Goal: Information Seeking & Learning: Compare options

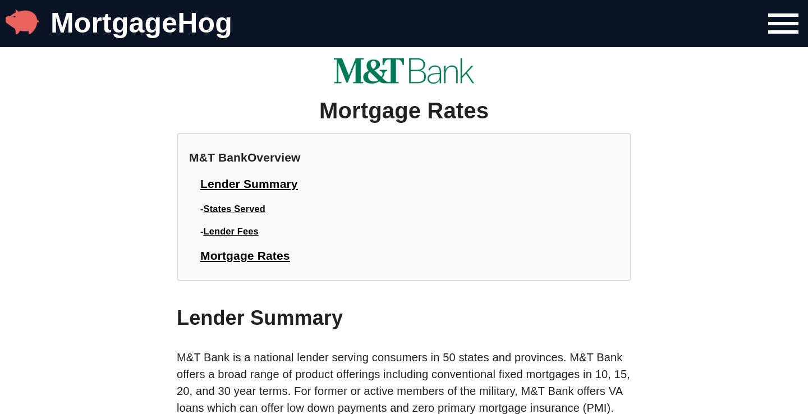
click at [256, 208] on span "States Served" at bounding box center [235, 209] width 62 height 10
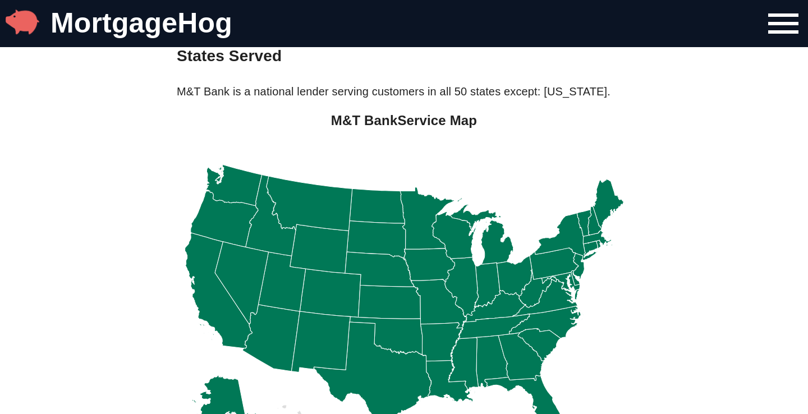
click at [566, 241] on icon at bounding box center [566, 237] width 63 height 48
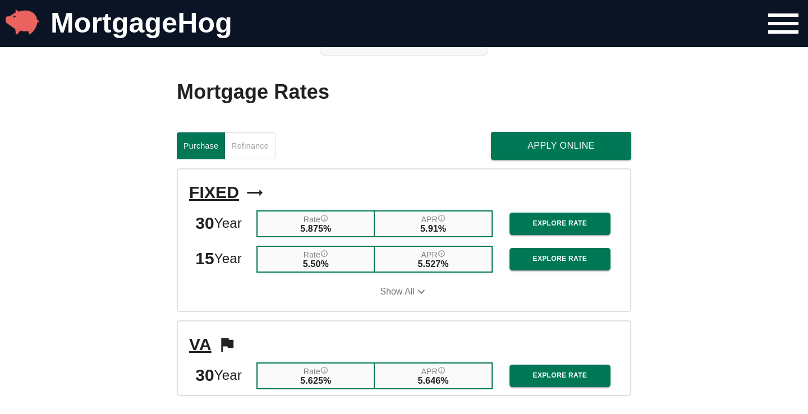
scroll to position [1126, 0]
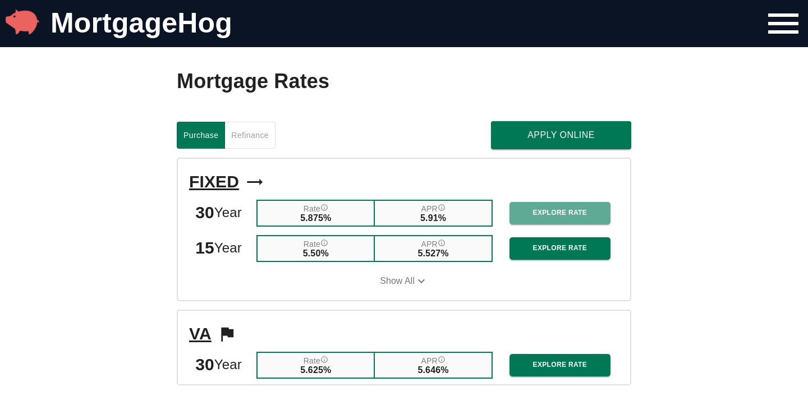
click at [555, 209] on span "Explore Rate" at bounding box center [560, 213] width 83 height 12
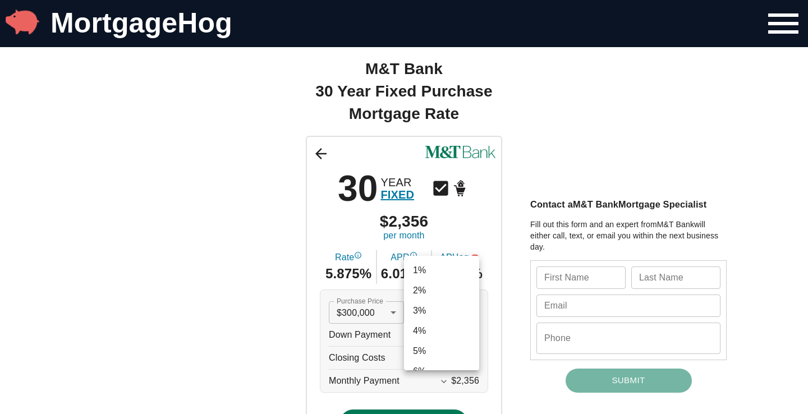
click at [516, 387] on div at bounding box center [404, 207] width 808 height 414
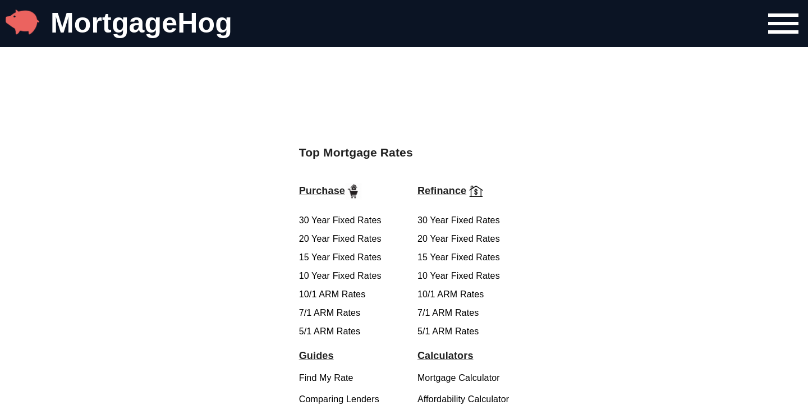
scroll to position [728, 0]
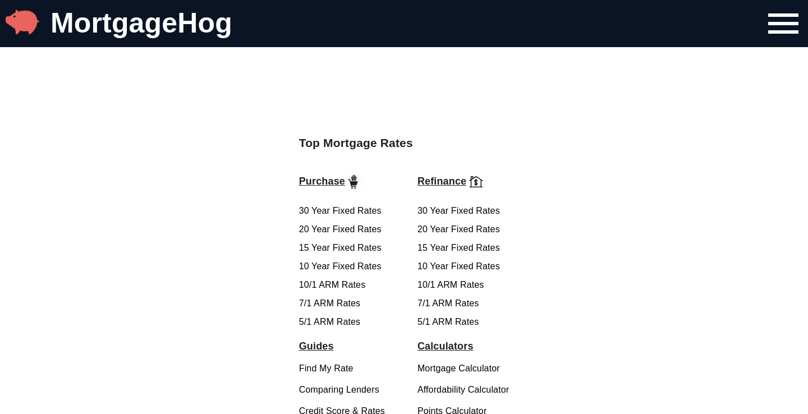
click at [475, 212] on link "30 Year Fixed Rates" at bounding box center [458, 211] width 82 height 10
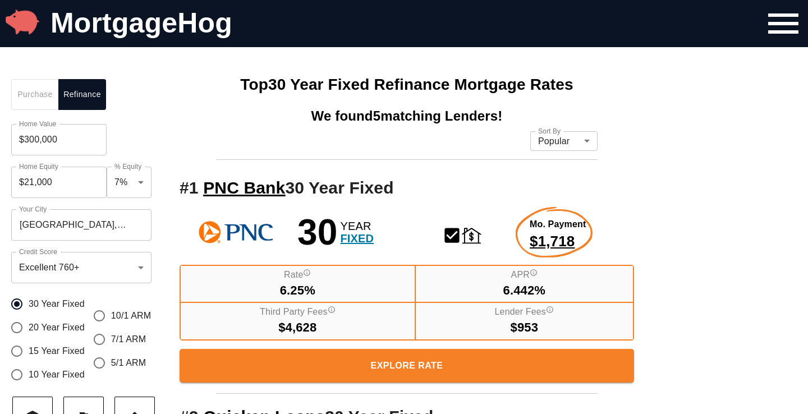
click at [59, 187] on input "$21,000" at bounding box center [58, 182] width 95 height 31
type input "$21,000"
click at [87, 90] on span "Refinance" at bounding box center [82, 95] width 34 height 14
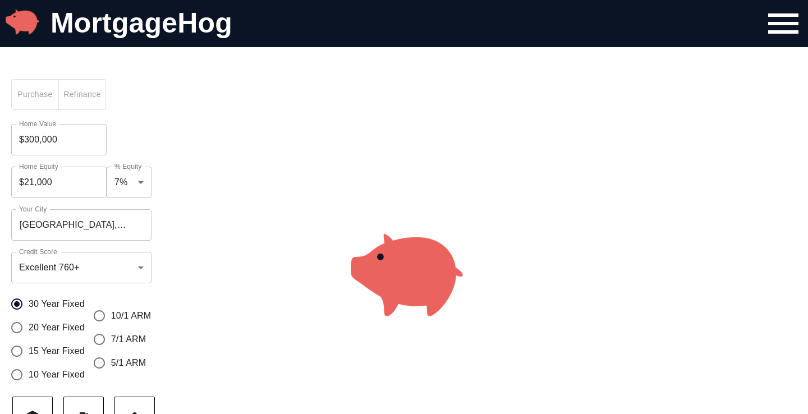
scroll to position [2, 0]
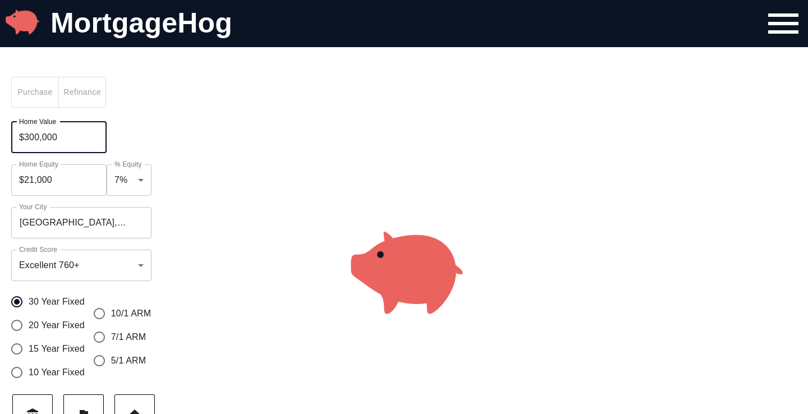
click at [61, 140] on input "$300,000" at bounding box center [58, 137] width 95 height 31
type input "$3"
type input "$800,000"
type input "$56,000"
click at [59, 183] on input "$56,000" at bounding box center [58, 179] width 95 height 31
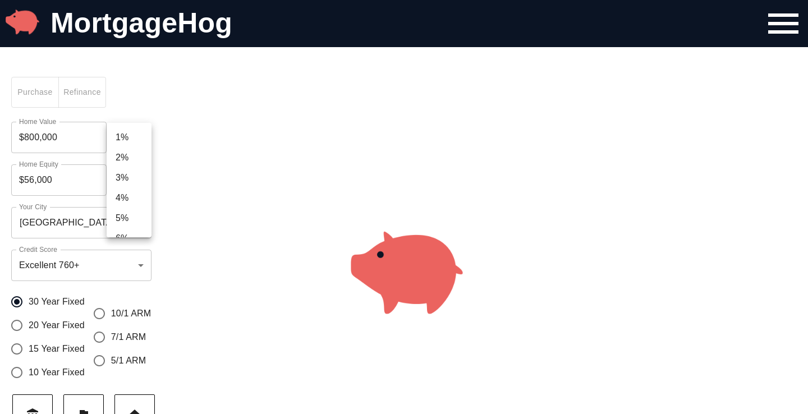
click at [202, 237] on div at bounding box center [404, 207] width 808 height 414
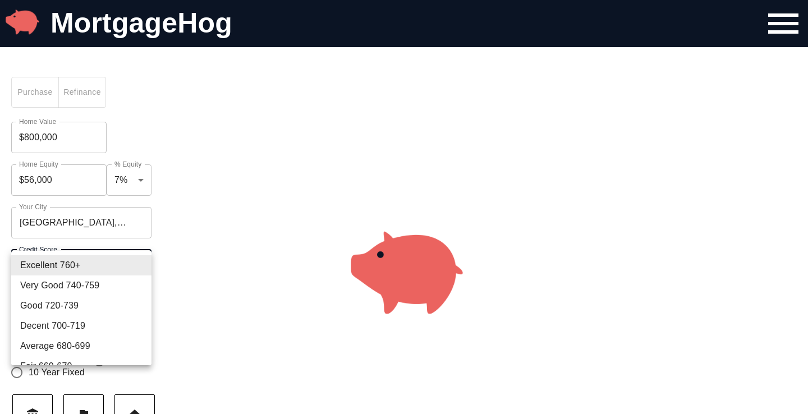
click at [117, 283] on li "Very Good 740-759" at bounding box center [81, 286] width 140 height 20
type input "750"
